Goal: Transaction & Acquisition: Subscribe to service/newsletter

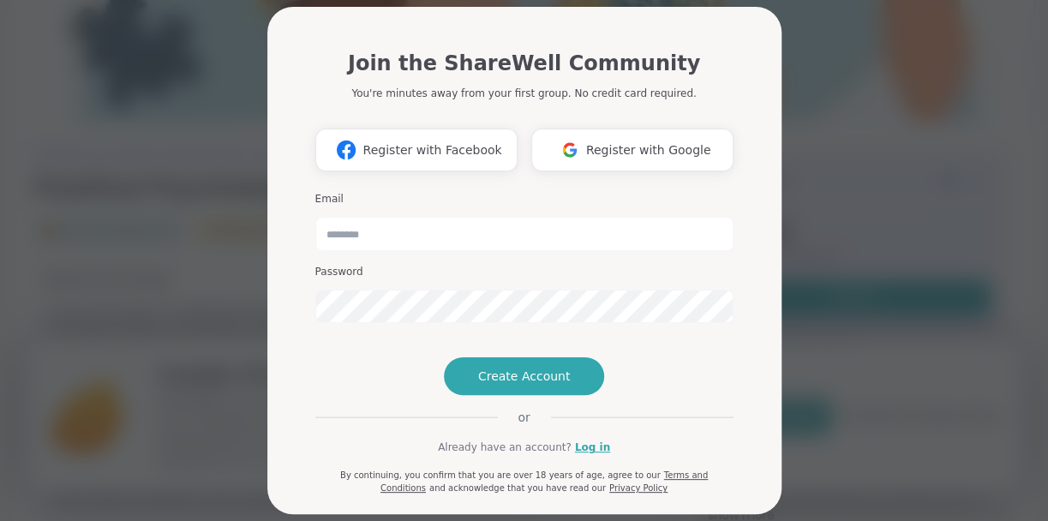
scroll to position [82, 0]
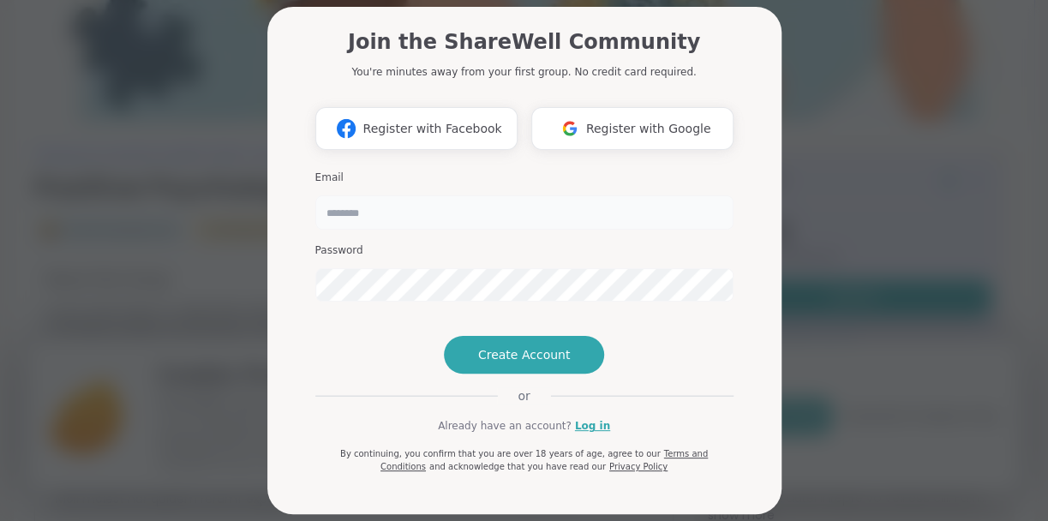
click at [401, 195] on input "email" at bounding box center [524, 212] width 418 height 34
type input "**********"
click at [724, 315] on div "**********" at bounding box center [524, 243] width 418 height 460
click at [739, 340] on div "**********" at bounding box center [525, 253] width 446 height 522
click at [565, 352] on span "Create Account" at bounding box center [524, 354] width 93 height 17
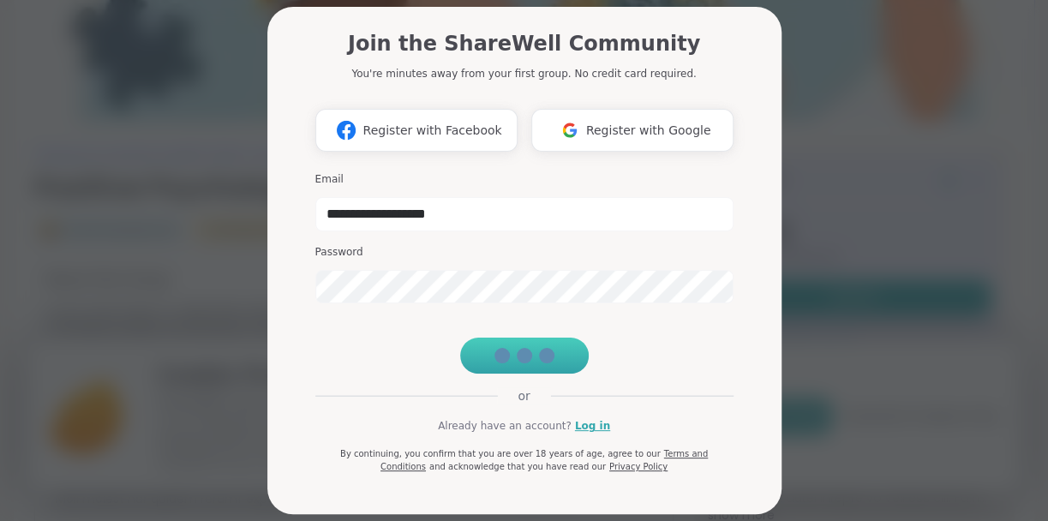
scroll to position [81, 0]
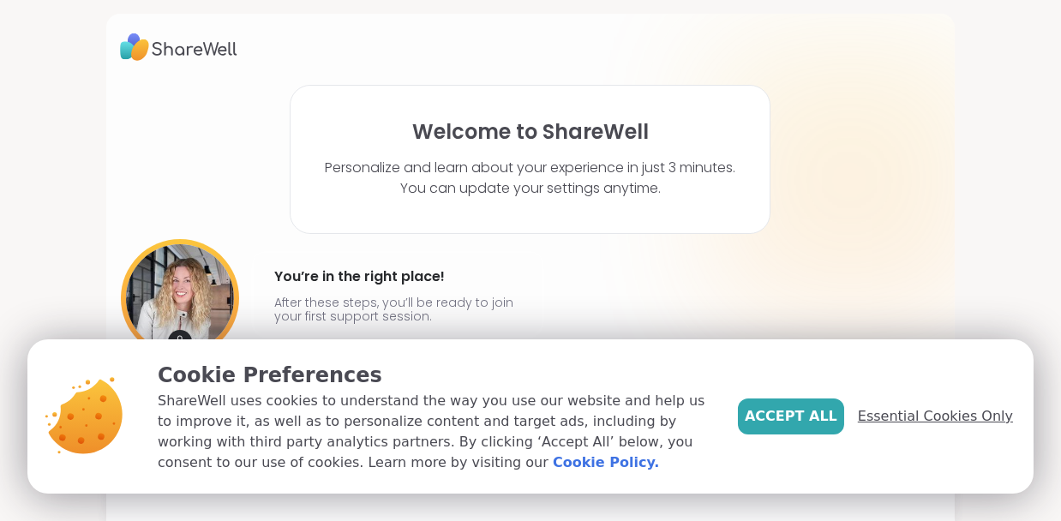
click at [938, 411] on span "Essential Cookies Only" at bounding box center [935, 416] width 155 height 21
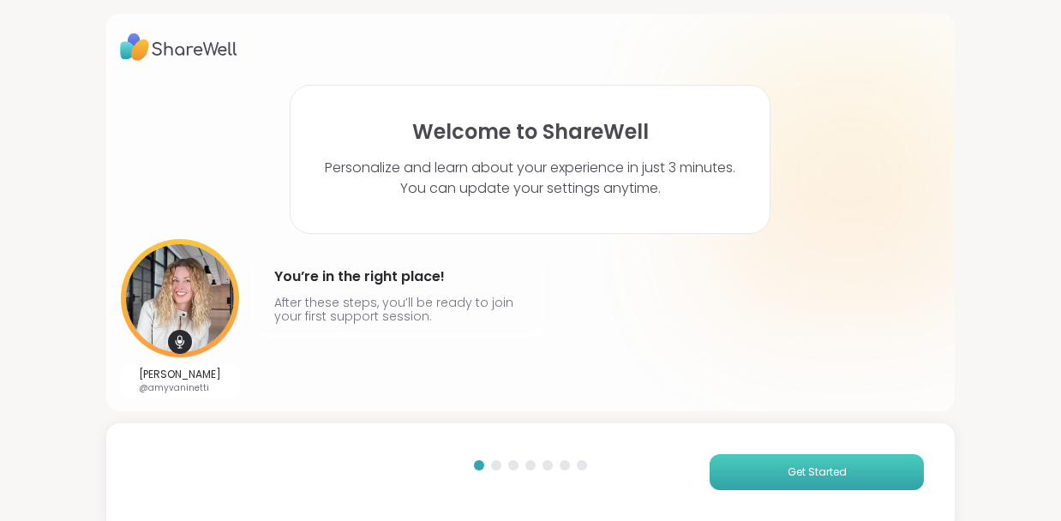
click at [823, 460] on button "Get Started" at bounding box center [817, 472] width 214 height 36
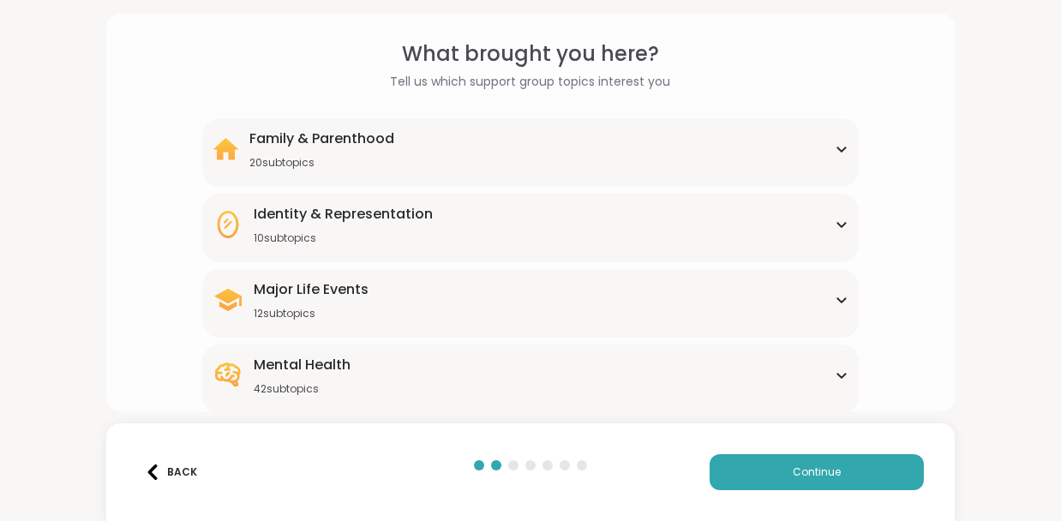
scroll to position [85, 0]
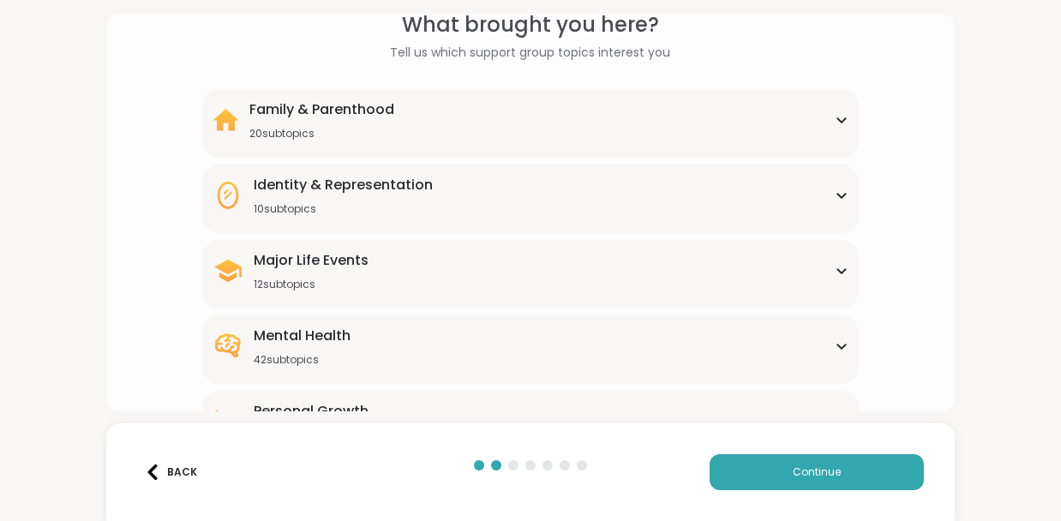
click at [835, 267] on icon at bounding box center [842, 271] width 14 height 9
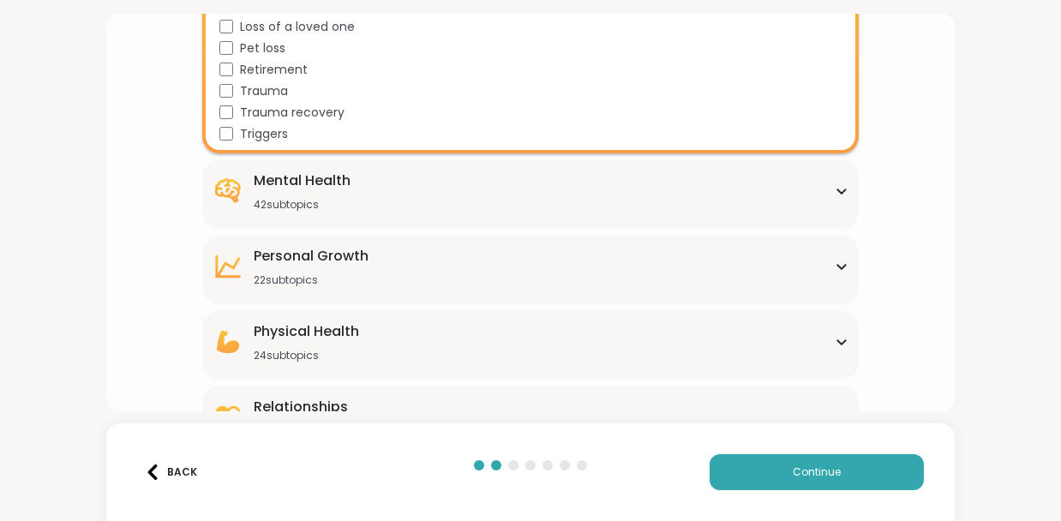
scroll to position [532, 0]
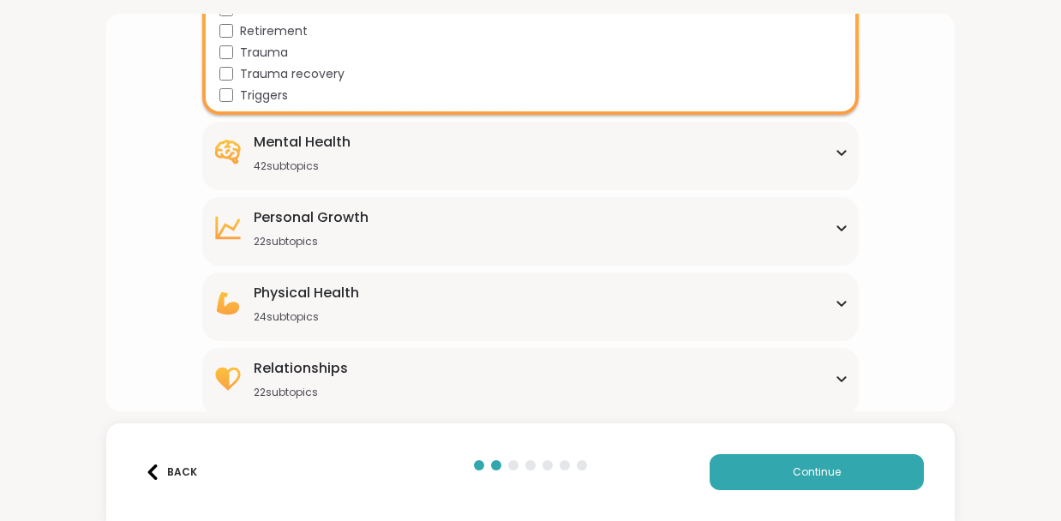
click at [835, 224] on icon at bounding box center [842, 228] width 14 height 9
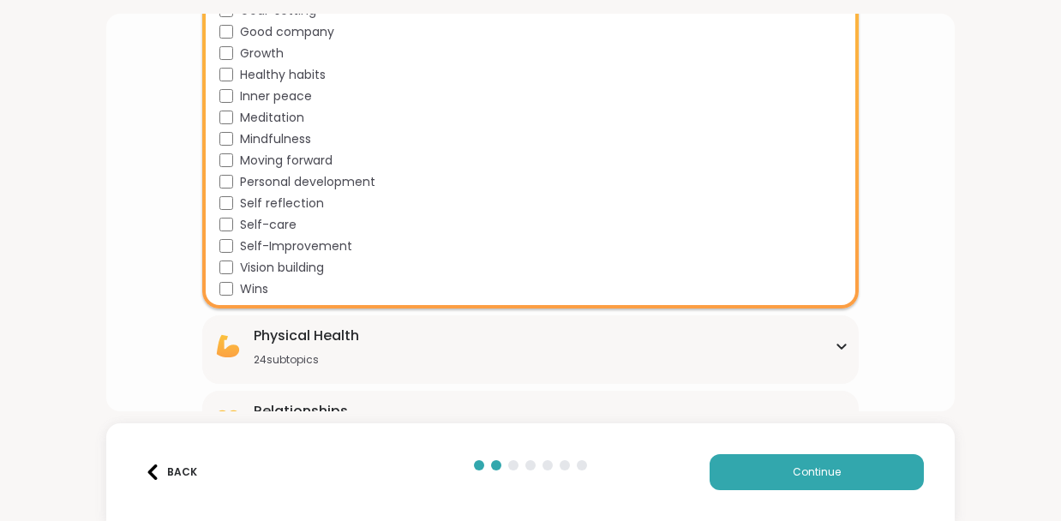
scroll to position [999, 0]
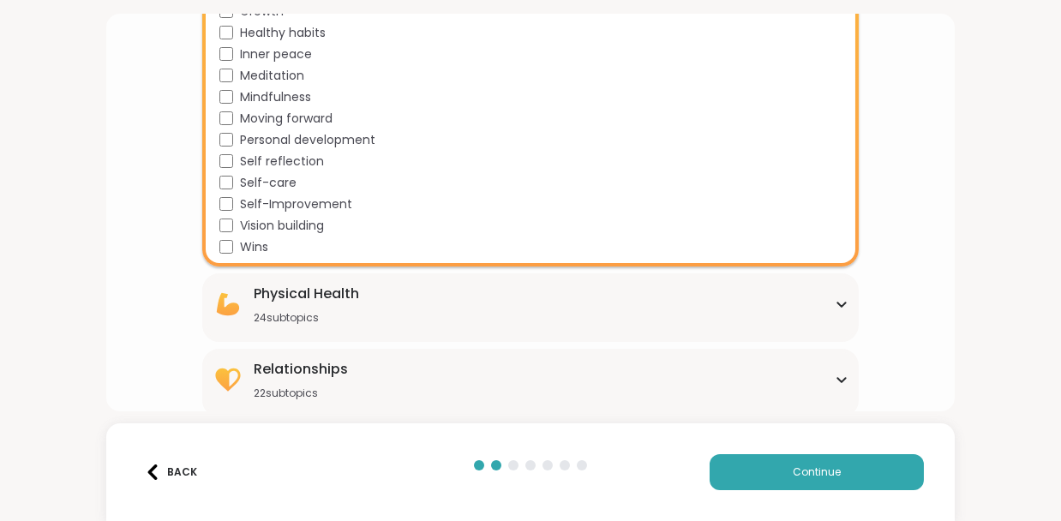
click at [835, 301] on icon at bounding box center [842, 304] width 14 height 9
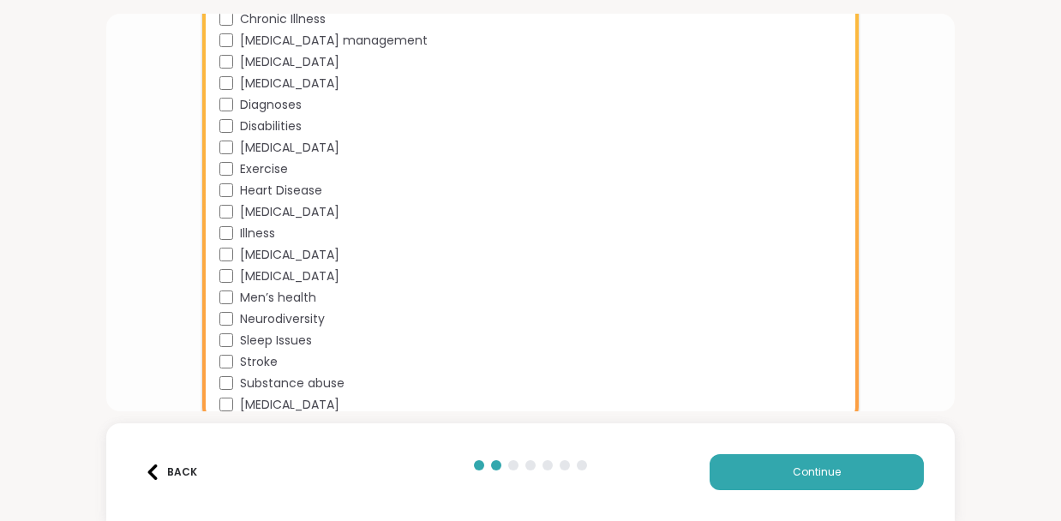
scroll to position [1509, 0]
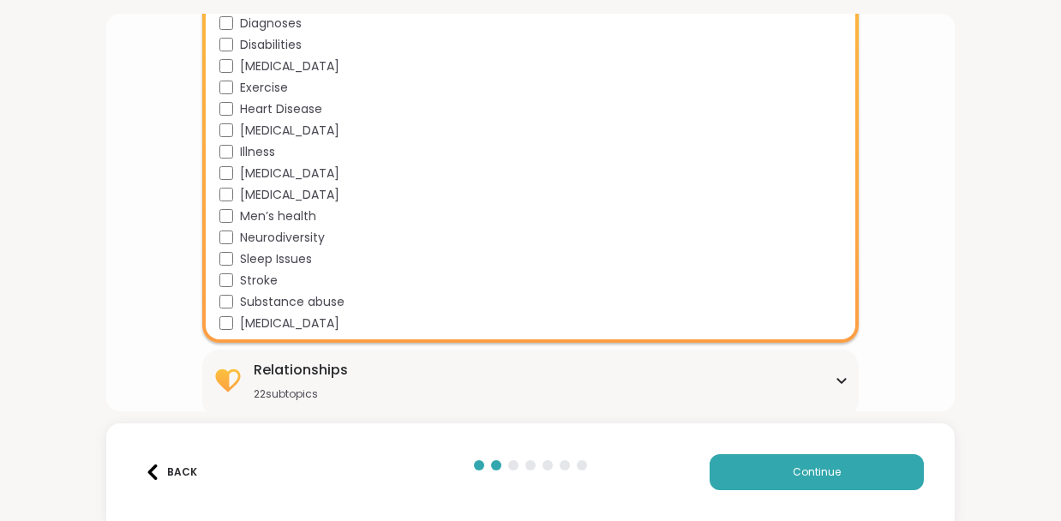
click at [838, 379] on icon at bounding box center [842, 381] width 8 height 4
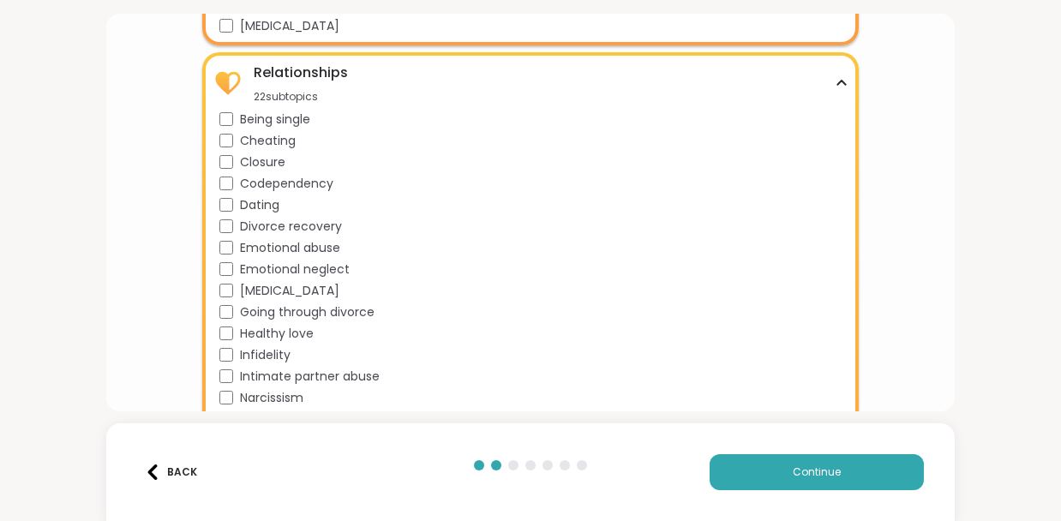
scroll to position [1806, 0]
click at [833, 73] on div "Relationships 22 subtopics" at bounding box center [531, 83] width 637 height 41
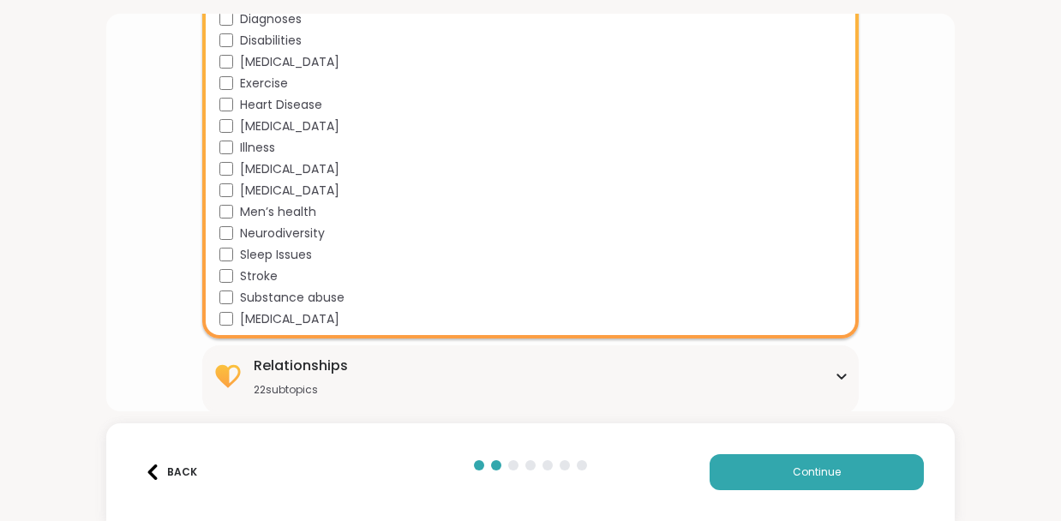
scroll to position [1510, 0]
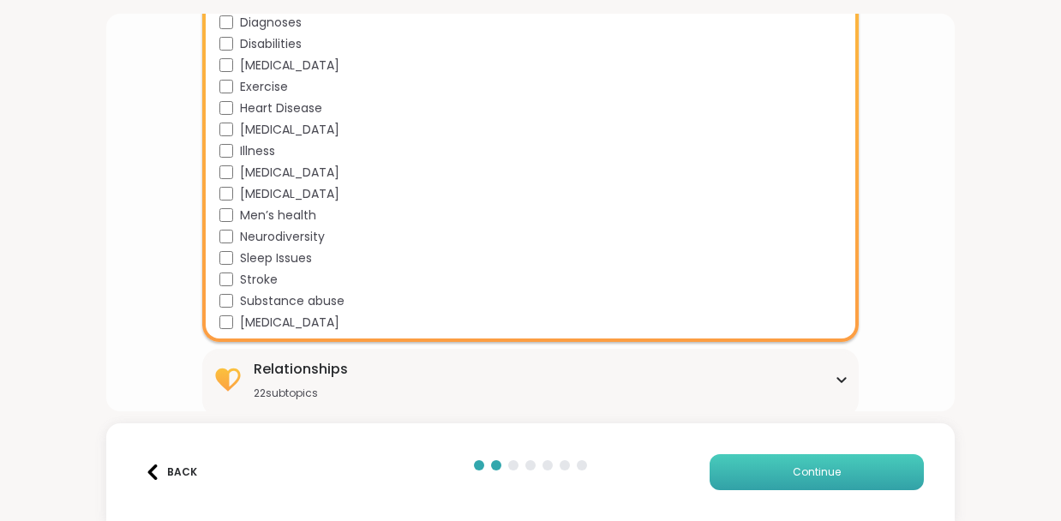
click at [835, 465] on button "Continue" at bounding box center [817, 472] width 214 height 36
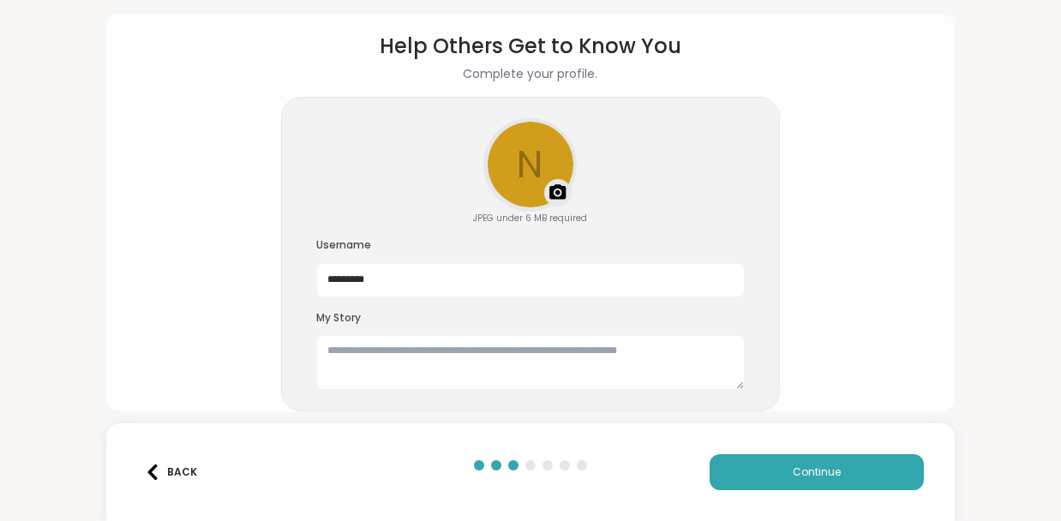
scroll to position [63, 0]
click at [824, 465] on span "Continue" at bounding box center [817, 472] width 48 height 15
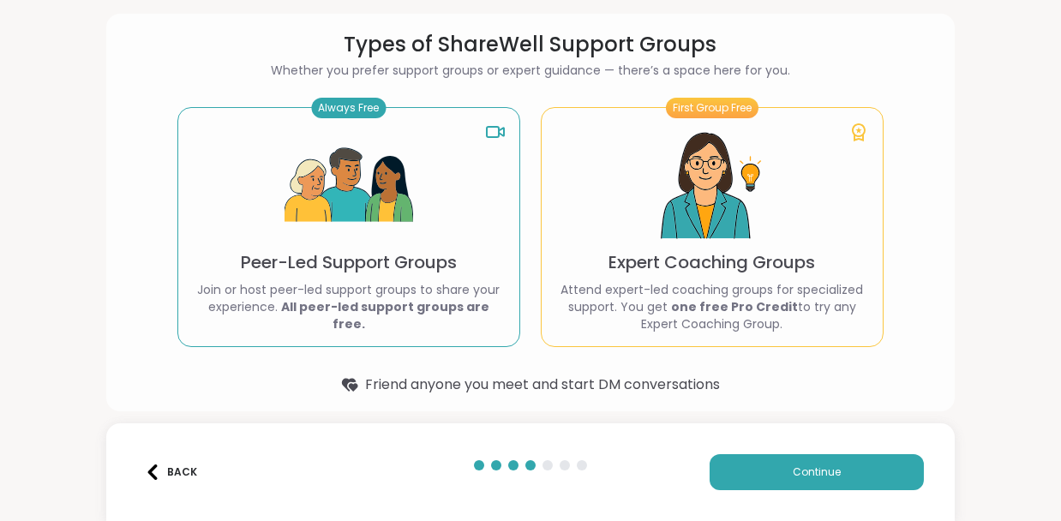
scroll to position [74, 0]
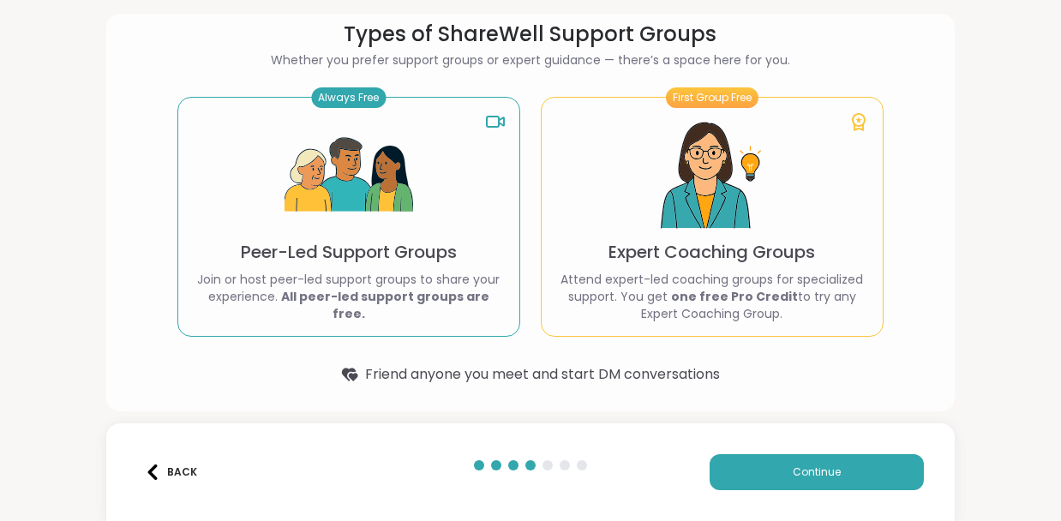
click at [186, 467] on div "Back" at bounding box center [171, 472] width 52 height 15
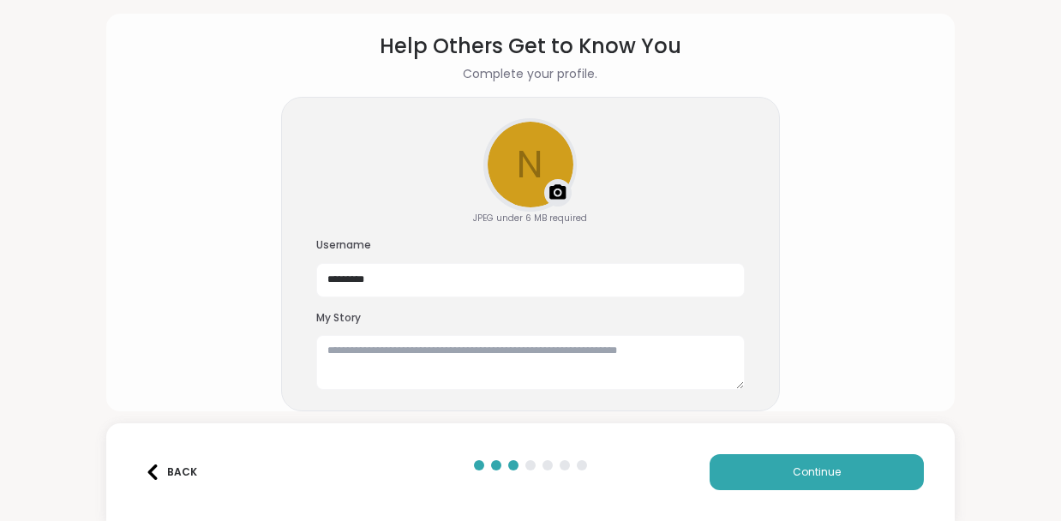
scroll to position [63, 0]
click at [186, 467] on div "Back" at bounding box center [171, 472] width 52 height 15
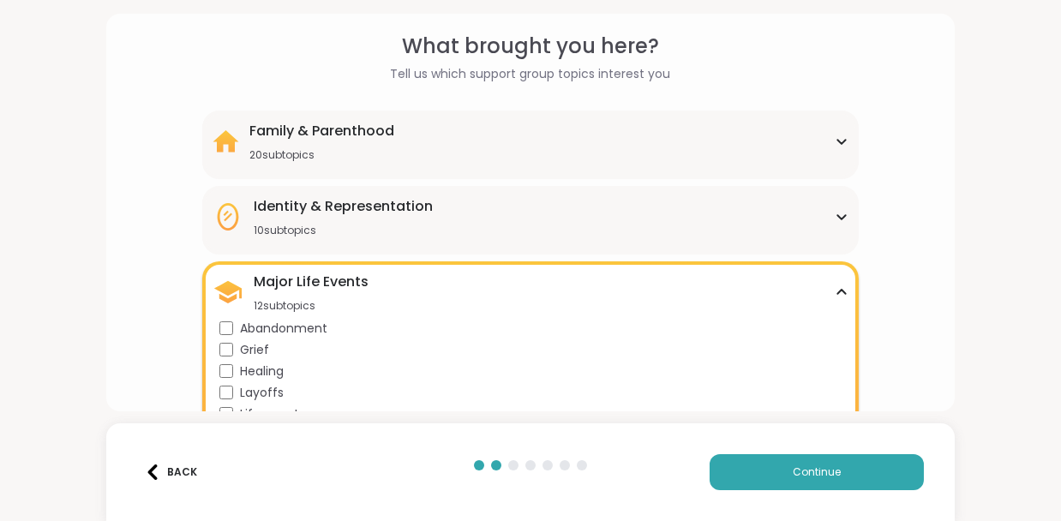
click at [186, 467] on div "Back" at bounding box center [171, 472] width 52 height 15
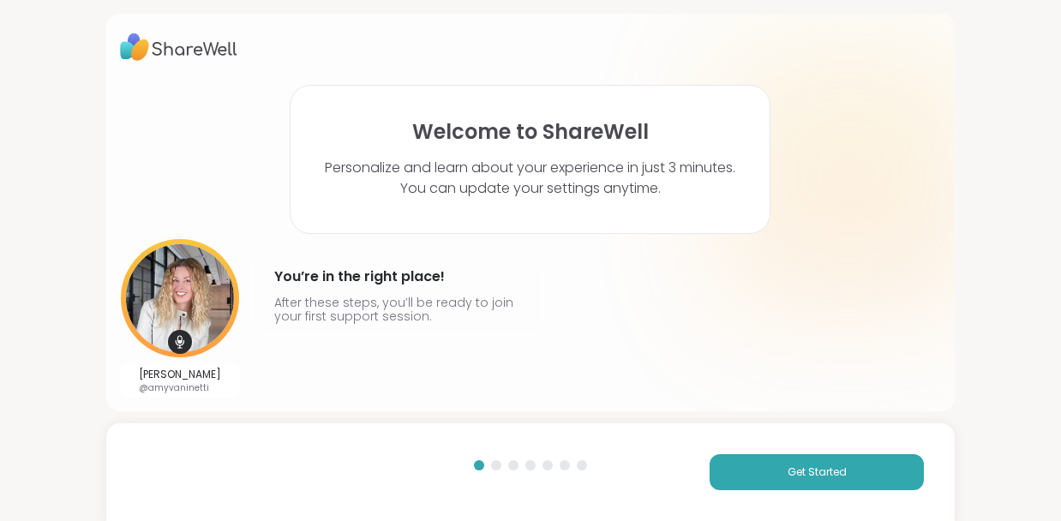
scroll to position [0, 0]
